Goal: Register for event/course

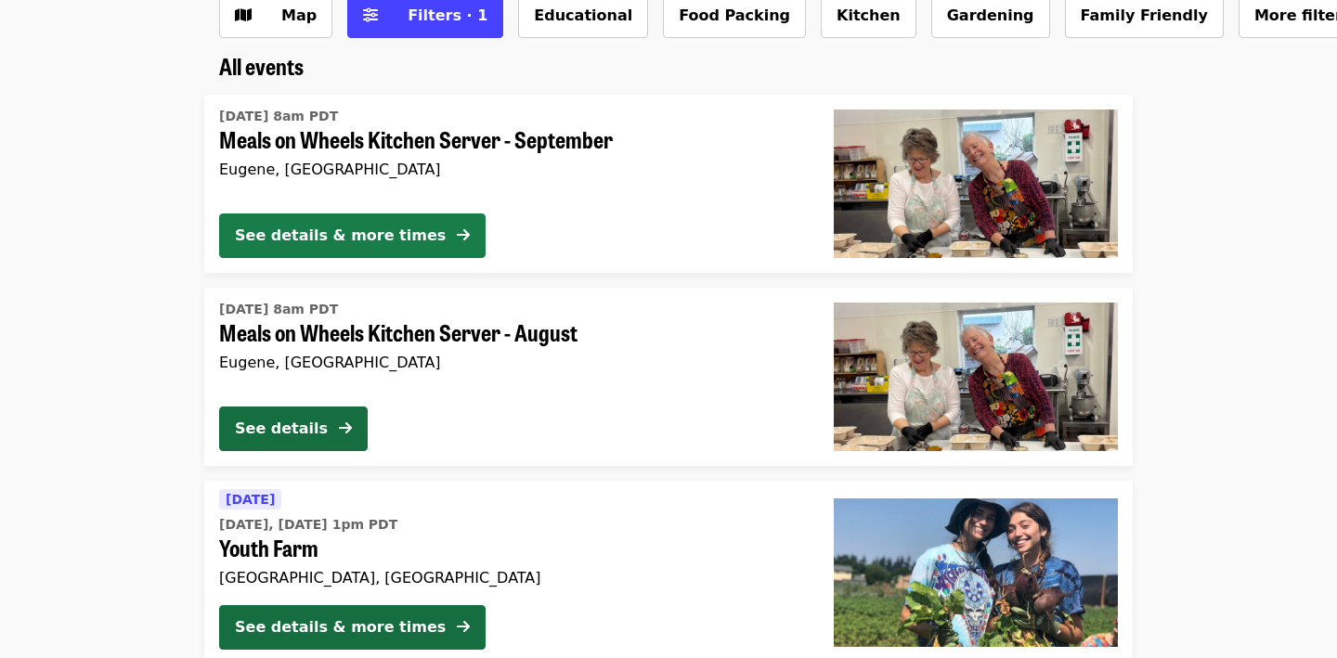
scroll to position [122, 0]
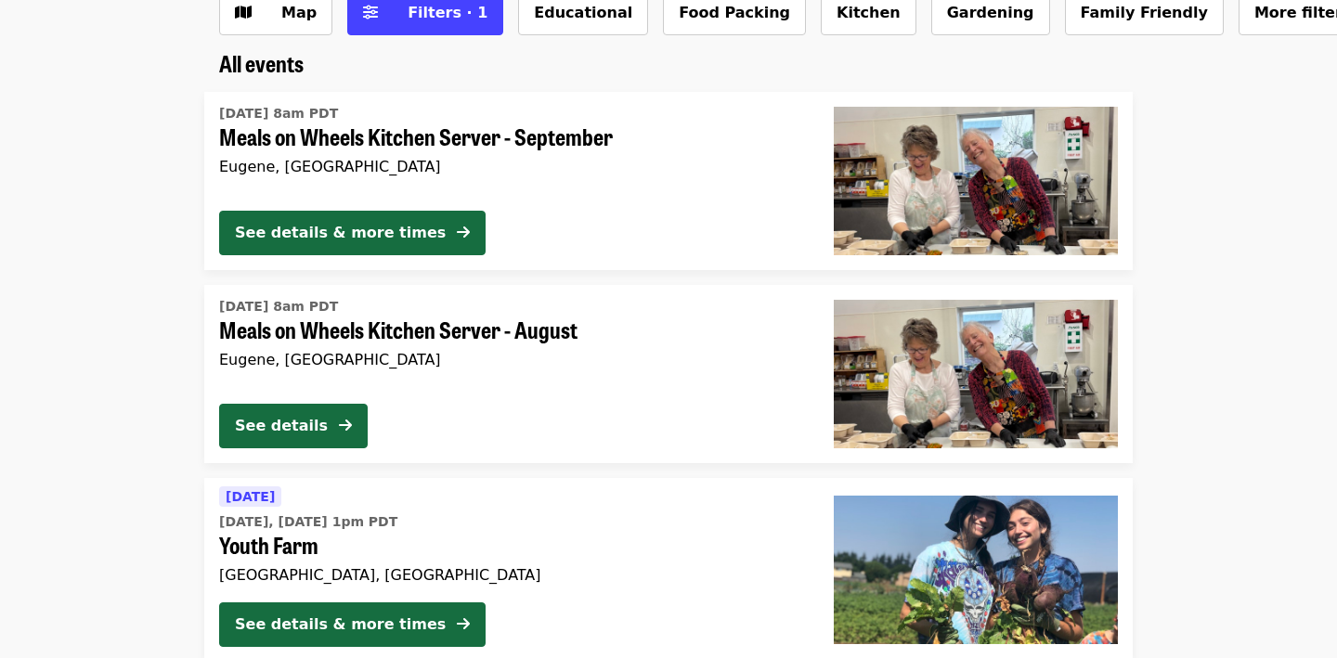
click at [372, 319] on span "Meals on Wheels Kitchen Server - August" at bounding box center [511, 330] width 585 height 27
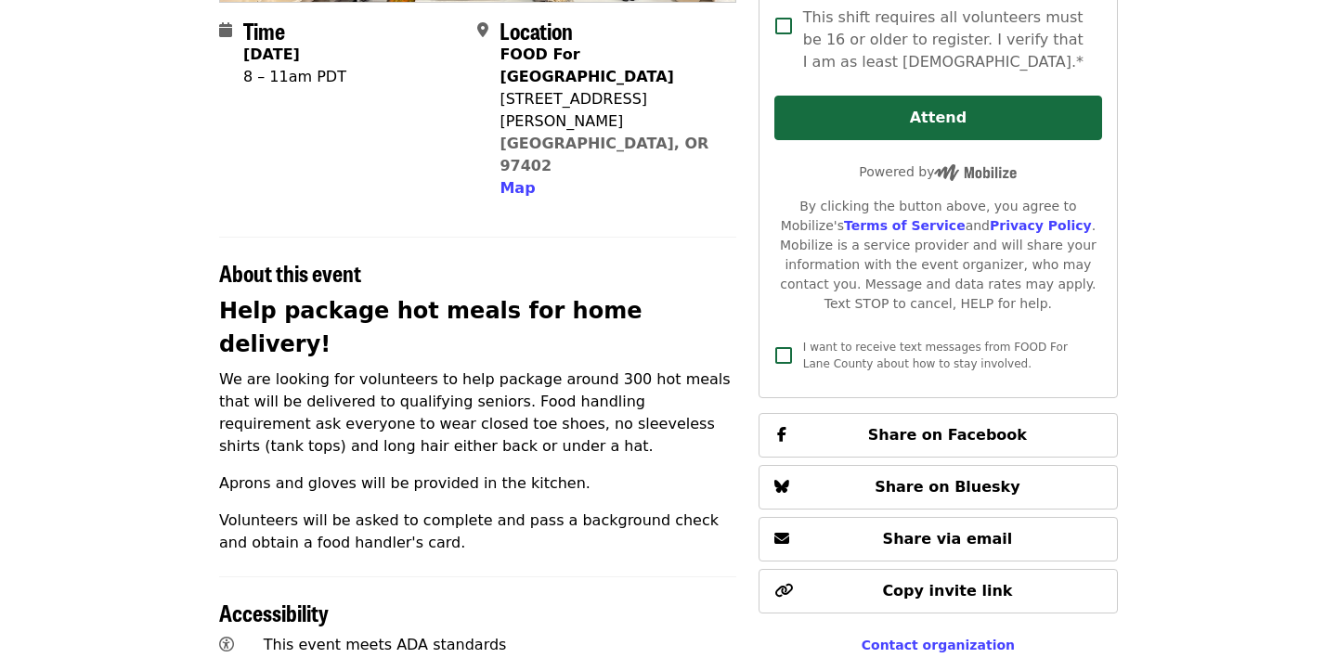
scroll to position [448, 0]
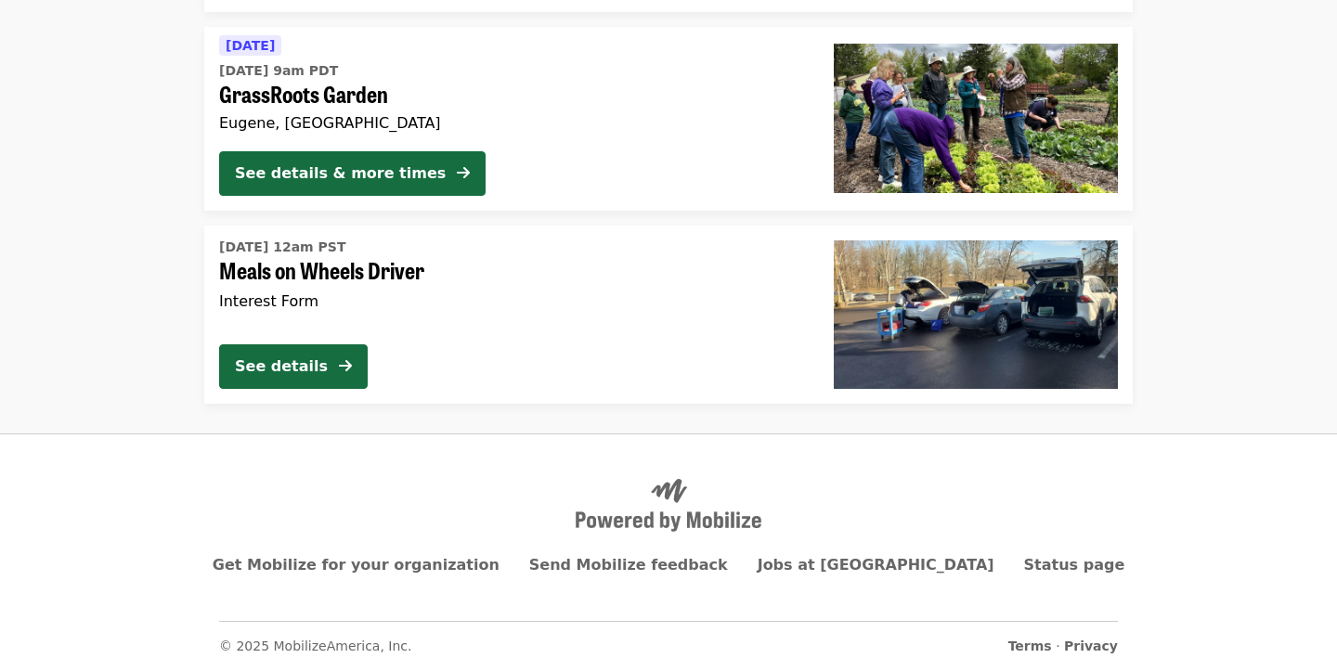
scroll to position [1168, 0]
